Goal: Transaction & Acquisition: Purchase product/service

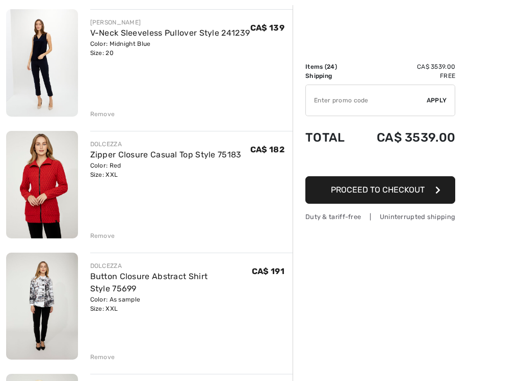
scroll to position [1342, 0]
click at [32, 205] on img at bounding box center [42, 185] width 72 height 108
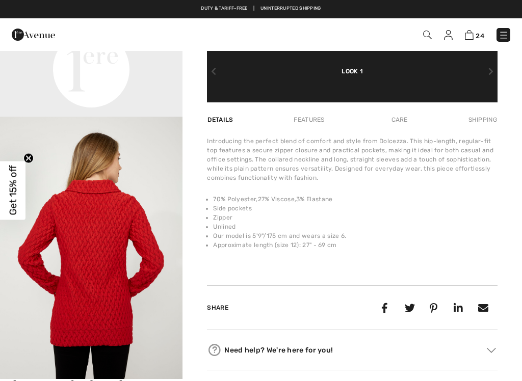
scroll to position [579, 0]
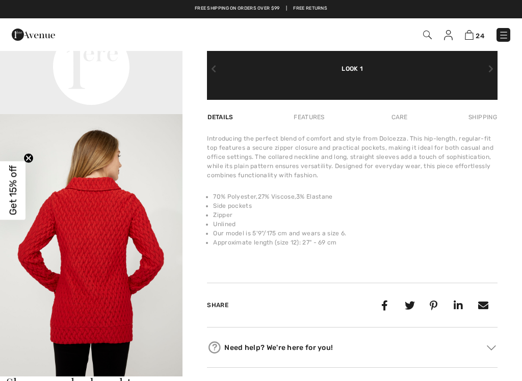
click at [483, 31] on link "24" at bounding box center [474, 35] width 19 height 12
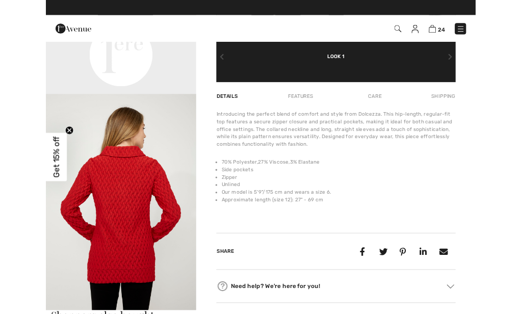
scroll to position [618, 0]
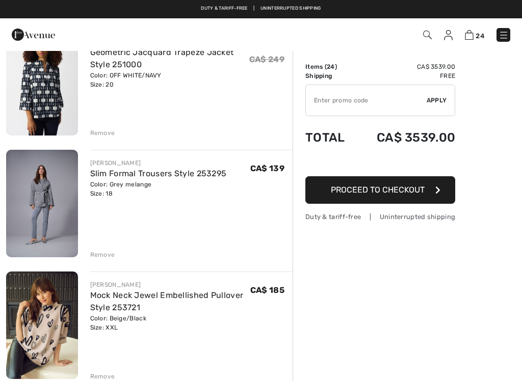
scroll to position [367, 0]
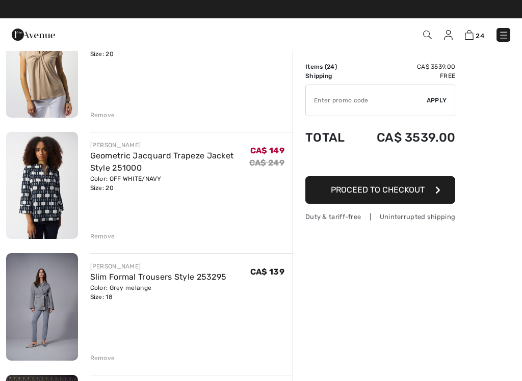
click at [40, 336] on img at bounding box center [42, 307] width 72 height 108
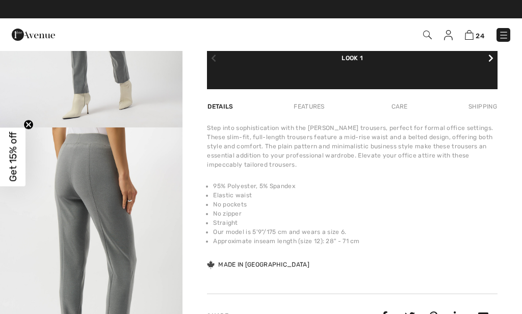
scroll to position [197, 0]
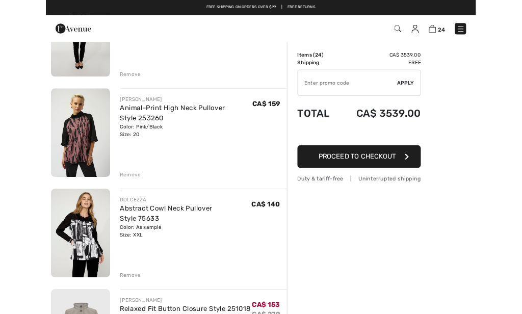
scroll to position [1546, 0]
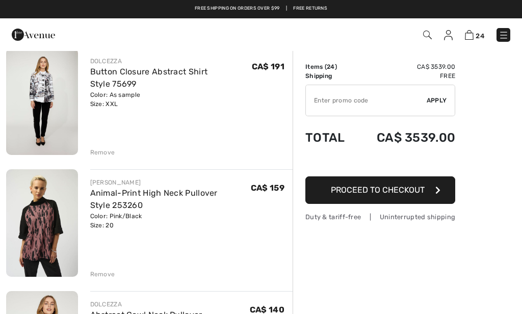
click at [38, 239] on img at bounding box center [42, 222] width 72 height 107
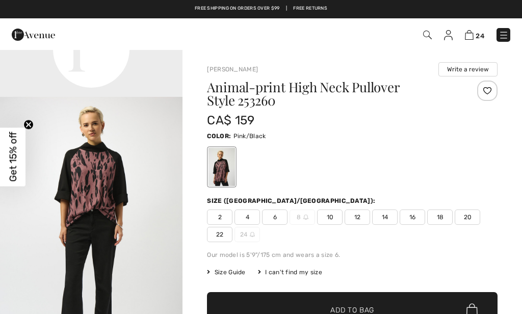
scroll to position [603, 0]
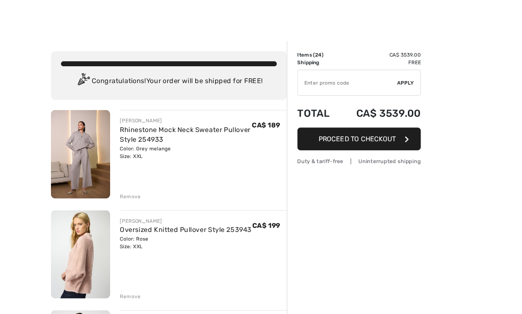
scroll to position [1920, 0]
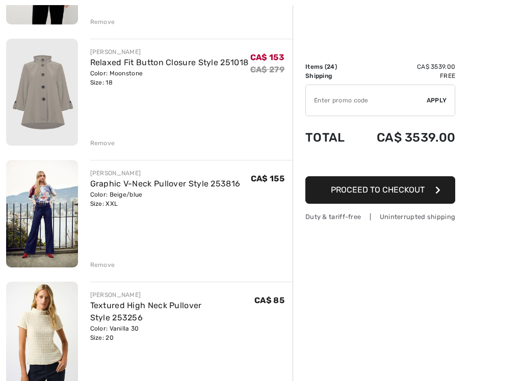
click at [27, 196] on img at bounding box center [42, 214] width 72 height 108
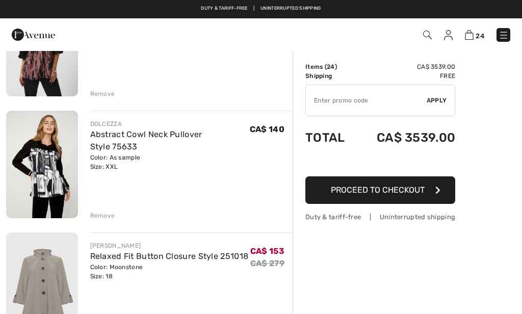
scroll to position [1726, 0]
click at [38, 174] on img at bounding box center [42, 165] width 72 height 108
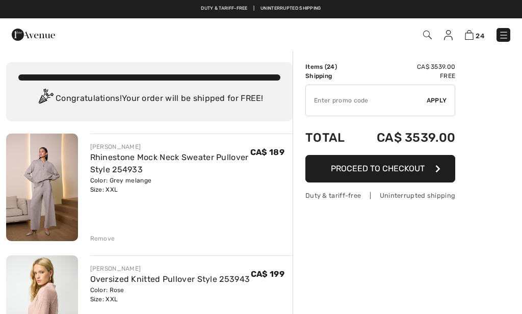
scroll to position [1363, 0]
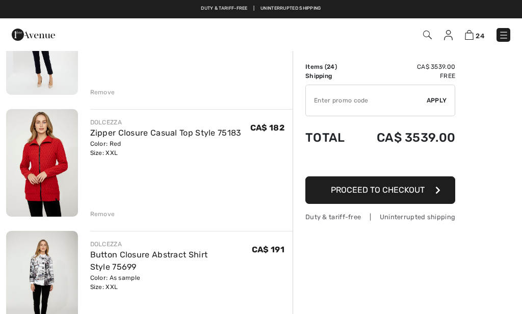
click at [26, 195] on img at bounding box center [42, 163] width 72 height 108
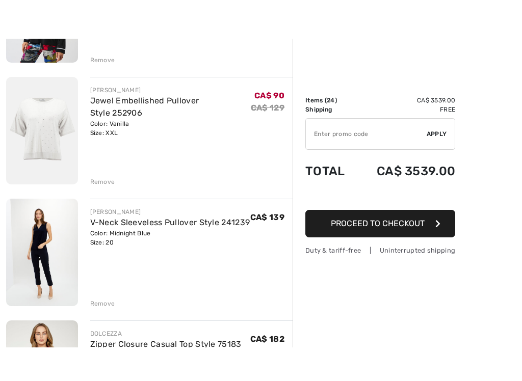
scroll to position [1246, 0]
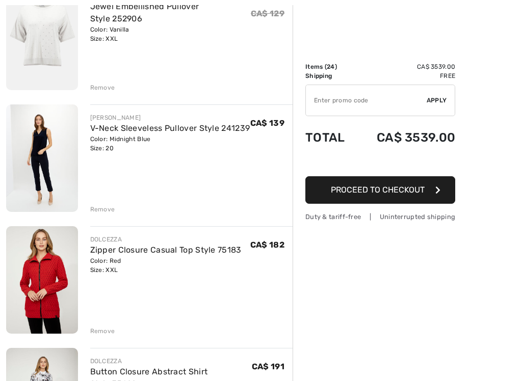
click at [54, 312] on img at bounding box center [42, 280] width 72 height 108
click at [38, 281] on img at bounding box center [42, 280] width 72 height 108
click at [47, 280] on img at bounding box center [42, 280] width 72 height 108
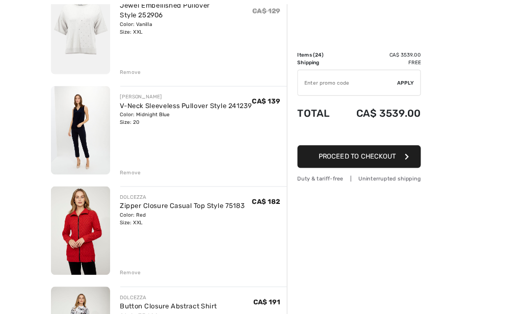
scroll to position [1284, 0]
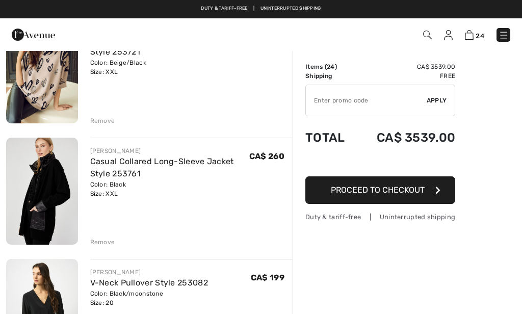
scroll to position [726, 0]
click at [34, 200] on img at bounding box center [42, 192] width 72 height 108
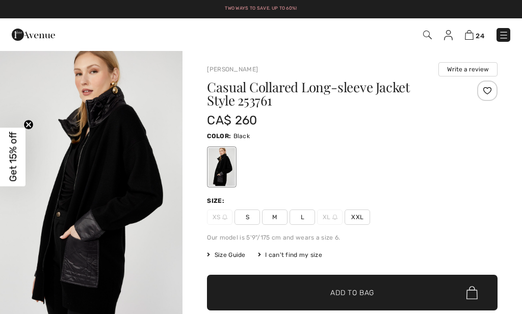
click at [85, 197] on img "1 / 4" at bounding box center [91, 187] width 183 height 274
click at [83, 213] on img "1 / 4" at bounding box center [91, 187] width 183 height 274
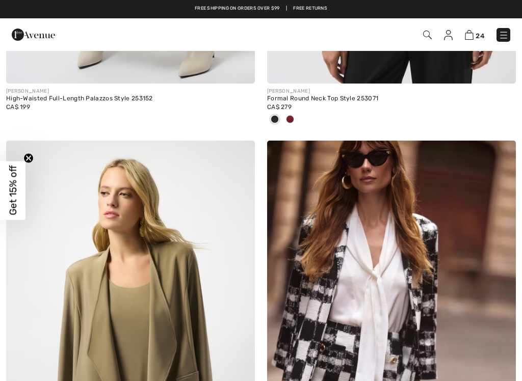
scroll to position [2407, 0]
